Goal: Information Seeking & Learning: Learn about a topic

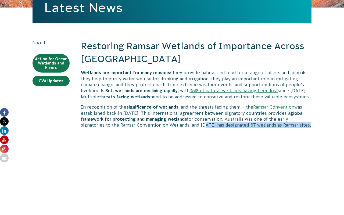
drag, startPoint x: 201, startPoint y: 125, endPoint x: 313, endPoint y: 126, distance: 111.9
copy p "oday has designated 67 wetlands as Ramsar sites."
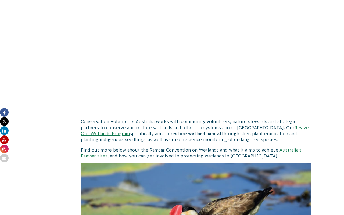
scroll to position [285, 0]
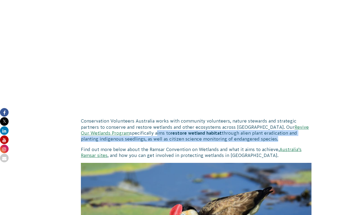
drag, startPoint x: 125, startPoint y: 133, endPoint x: 232, endPoint y: 138, distance: 108.0
click at [232, 138] on p "Conservation Volunteers Australia works with community volunteers, nature stewa…" at bounding box center [196, 130] width 230 height 24
copy p "aims to restore wetland habitat through alien plant eradication and planting in…"
click at [286, 127] on link "Revive Our Wetlands Program" at bounding box center [195, 130] width 228 height 11
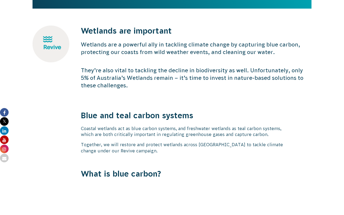
scroll to position [174, 0]
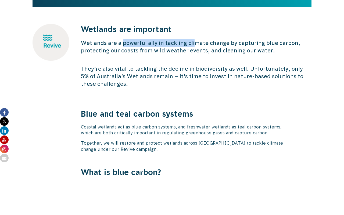
drag, startPoint x: 122, startPoint y: 41, endPoint x: 194, endPoint y: 46, distance: 71.8
click at [194, 46] on p "Wetlands are a powerful ally in tackling climate change by capturing blue carbo…" at bounding box center [196, 46] width 230 height 15
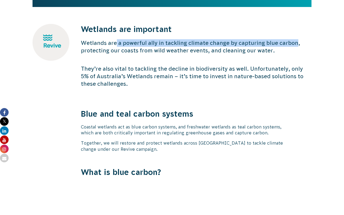
drag, startPoint x: 115, startPoint y: 42, endPoint x: 293, endPoint y: 42, distance: 177.7
click at [293, 42] on p "Wetlands are a powerful ally in tackling climate change by capturing blue carbo…" at bounding box center [196, 46] width 230 height 15
copy p "a powerful ally in tackling climate change by capturing blue carbon"
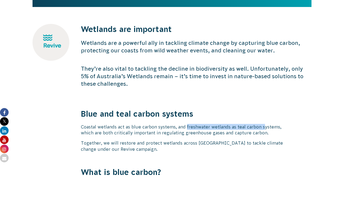
drag, startPoint x: 187, startPoint y: 126, endPoint x: 264, endPoint y: 127, distance: 76.8
click at [264, 127] on span "Coastal wetlands act as blue carbon systems, and freshwater wetlands as teal ca…" at bounding box center [181, 129] width 200 height 11
click at [233, 127] on span "Coastal wetlands act as blue carbon systems, and freshwater wetlands as teal ca…" at bounding box center [181, 129] width 200 height 11
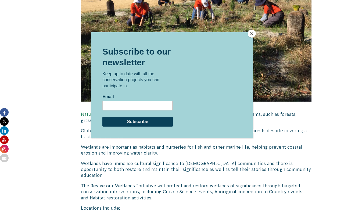
scroll to position [662, 0]
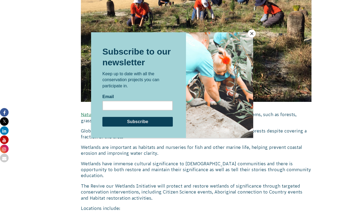
click at [250, 35] on button "Close" at bounding box center [251, 34] width 8 height 8
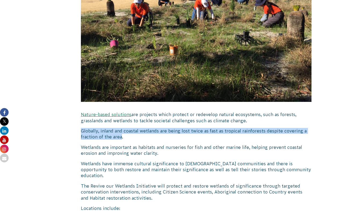
drag, startPoint x: 122, startPoint y: 131, endPoint x: 79, endPoint y: 125, distance: 43.6
click at [78, 125] on div "Wetlands are important Wetlands are a powerful ally in tackling climate change …" at bounding box center [172, 125] width 290 height 1177
copy p "Globally, inland and coastal wetlands are being lost twice as fast as tropical …"
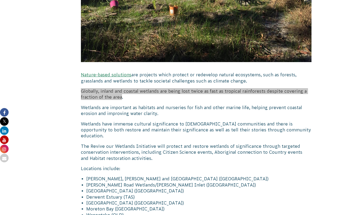
scroll to position [716, 0]
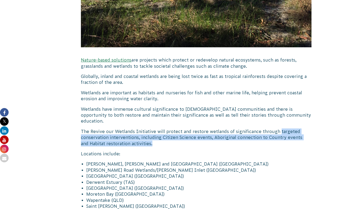
drag, startPoint x: 276, startPoint y: 119, endPoint x: 276, endPoint y: 129, distance: 10.0
click at [276, 129] on p "The Revive our Wetlands Initiative will protect and restore wetlands of signifi…" at bounding box center [196, 137] width 230 height 18
copy p "targeted conservation interventions, including Citizen Science events, Aborigin…"
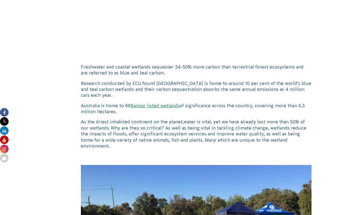
scroll to position [98, 0]
